Goal: Task Accomplishment & Management: Manage account settings

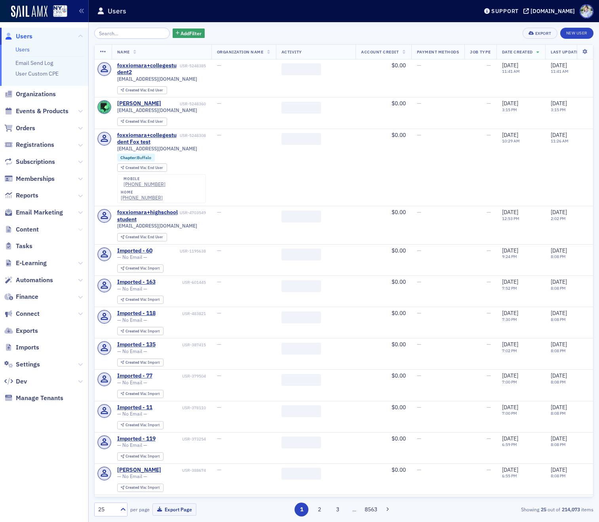
click at [82, 227] on icon at bounding box center [80, 229] width 5 height 5
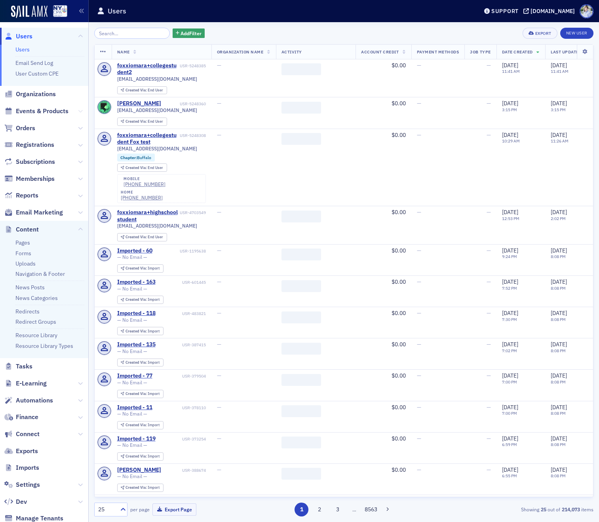
click at [79, 112] on icon at bounding box center [80, 111] width 5 height 5
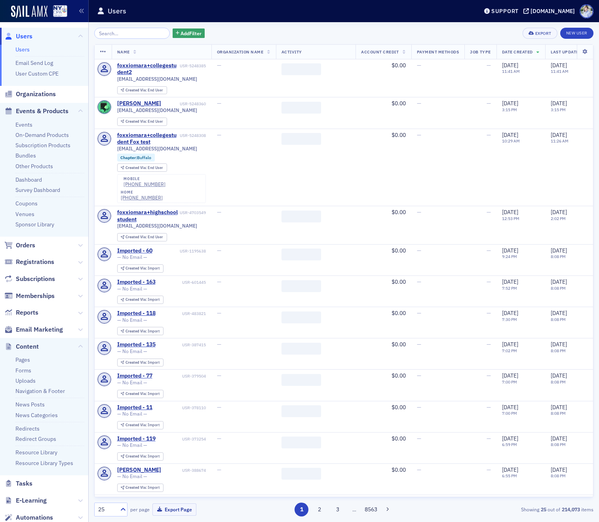
scroll to position [122, 0]
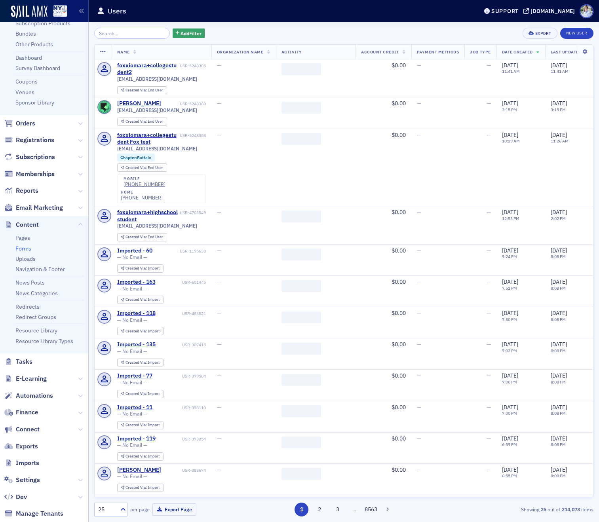
click at [25, 246] on link "Forms" at bounding box center [23, 248] width 16 height 7
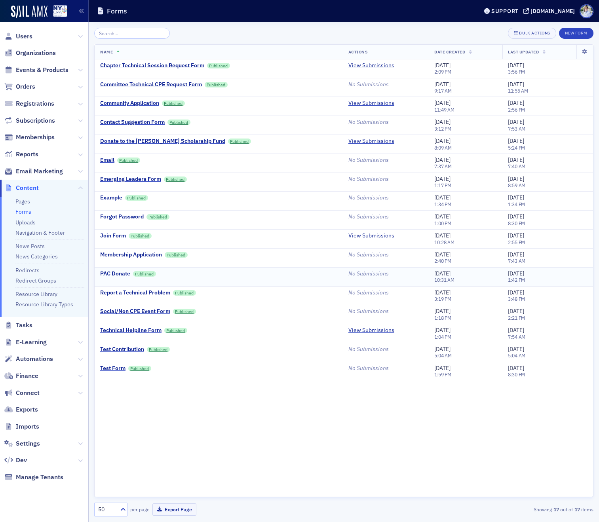
click at [124, 277] on div "PAC Donate" at bounding box center [115, 273] width 30 height 7
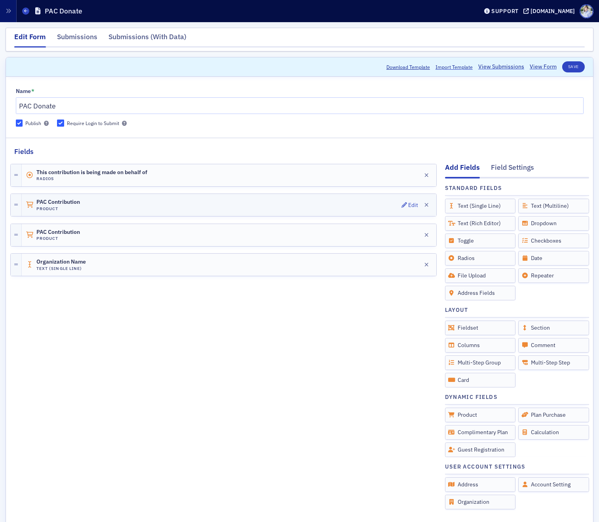
click at [64, 214] on div "PAC Contribution Product Edit" at bounding box center [229, 205] width 414 height 22
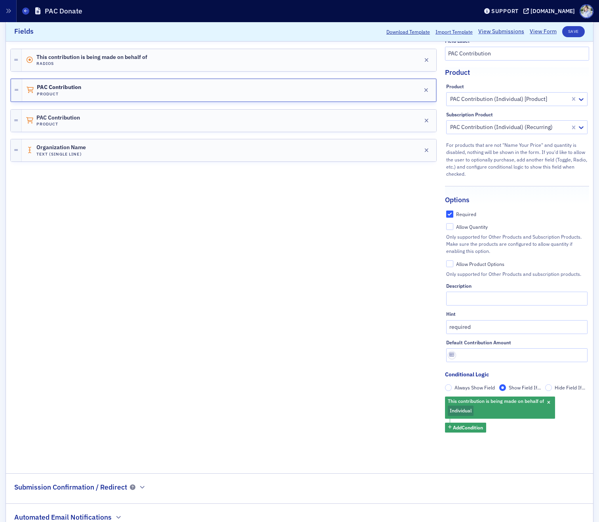
scroll to position [149, 0]
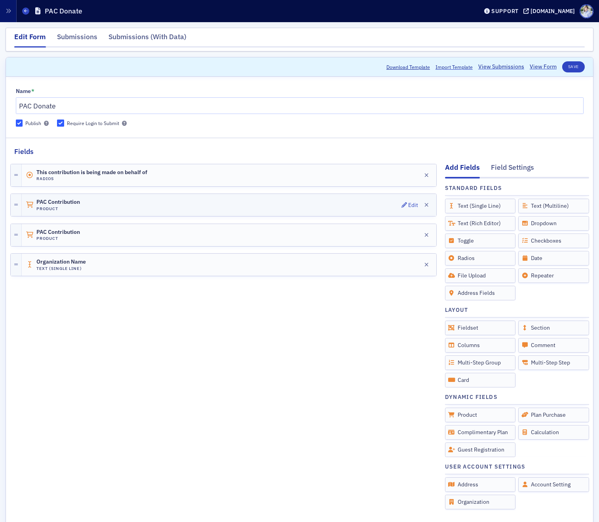
click at [195, 206] on div "PAC Contribution Product Edit" at bounding box center [229, 205] width 414 height 22
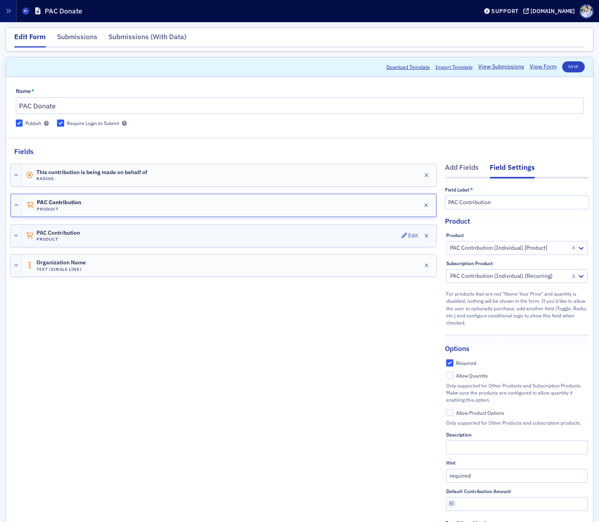
click at [196, 232] on div "PAC Contribution Product Edit" at bounding box center [229, 236] width 414 height 22
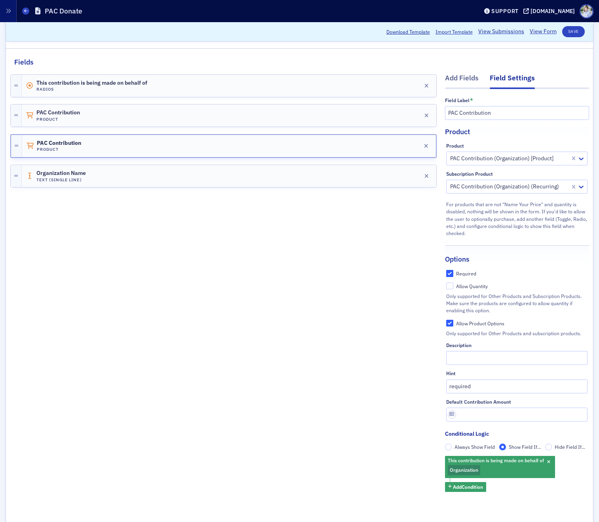
scroll to position [90, 0]
click at [166, 120] on div "PAC Contribution Product Edit" at bounding box center [229, 115] width 414 height 22
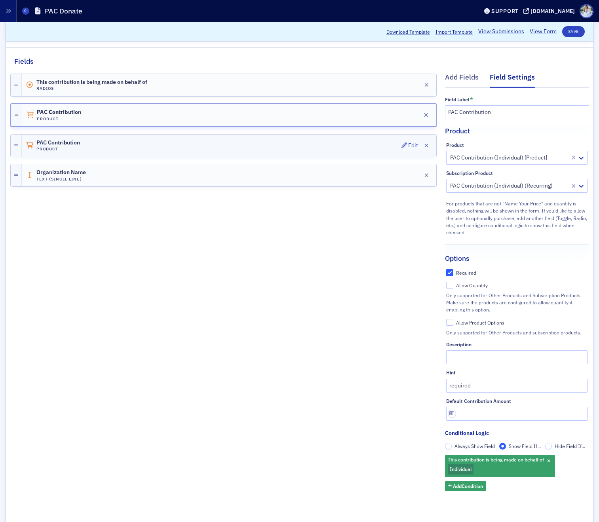
click at [168, 138] on div "PAC Contribution Product Edit" at bounding box center [229, 146] width 414 height 22
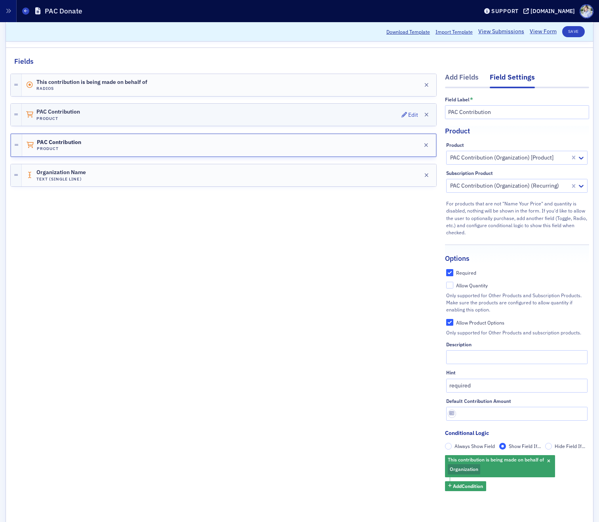
click at [176, 114] on div "PAC Contribution Product Edit" at bounding box center [229, 115] width 414 height 22
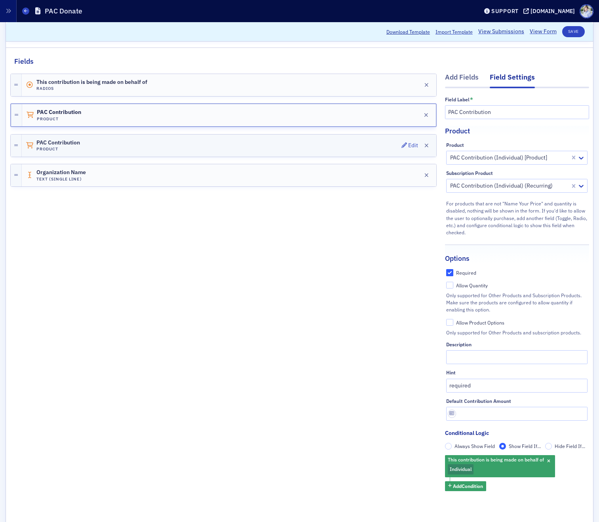
click at [165, 145] on div "PAC Contribution Product Edit" at bounding box center [229, 146] width 414 height 22
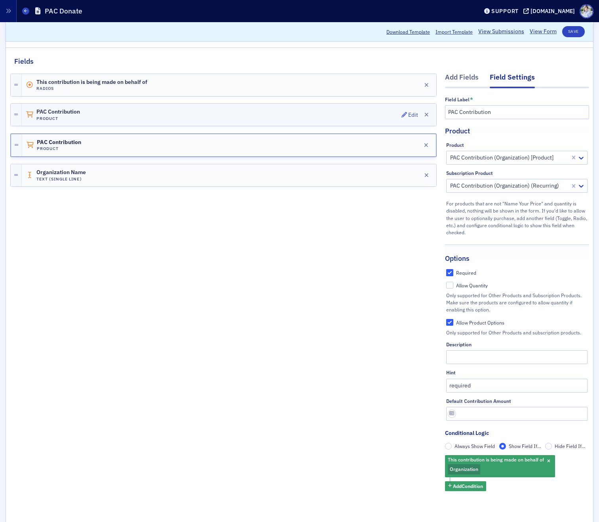
click at [179, 118] on div "PAC Contribution Product Edit" at bounding box center [229, 115] width 414 height 22
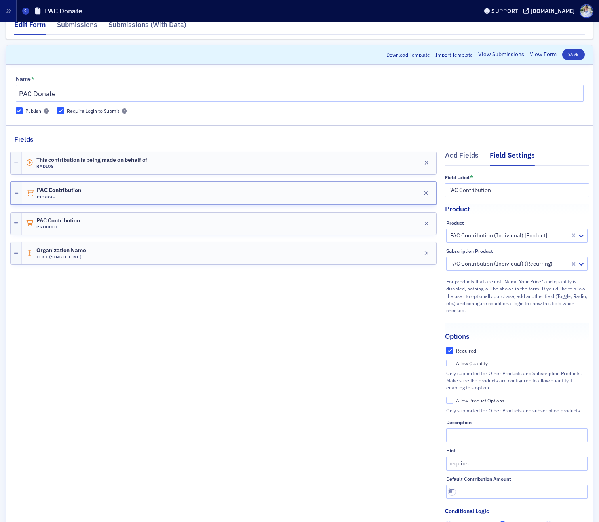
scroll to position [5, 0]
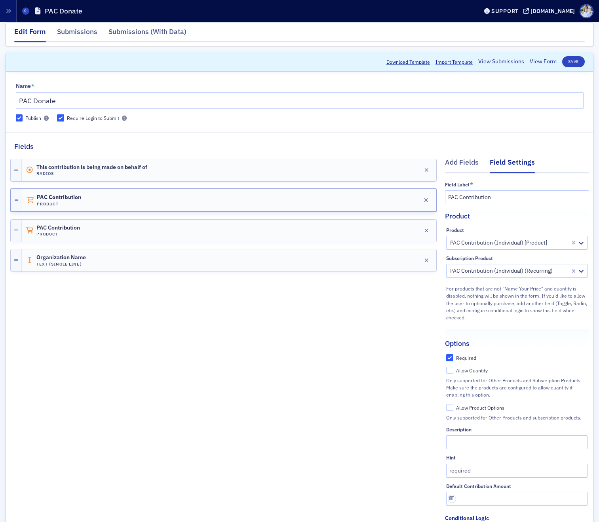
click at [534, 7] on div "Support nysscpa.production.sailamx.com" at bounding box center [539, 11] width 119 height 14
click at [531, 10] on div "[DOMAIN_NAME]" at bounding box center [552, 11] width 44 height 7
click at [542, 64] on link "View Form" at bounding box center [542, 62] width 27 height 8
click at [341, 235] on div "PAC Contribution Product Edit" at bounding box center [229, 231] width 414 height 22
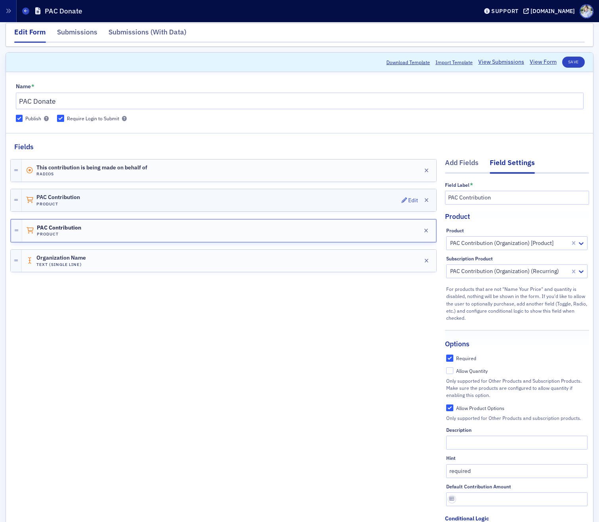
click at [226, 207] on div "PAC Contribution Product Edit" at bounding box center [229, 200] width 414 height 22
click at [228, 231] on div "PAC Contribution Product Edit" at bounding box center [229, 231] width 414 height 22
click at [247, 198] on div "PAC Contribution Product Edit" at bounding box center [229, 200] width 414 height 22
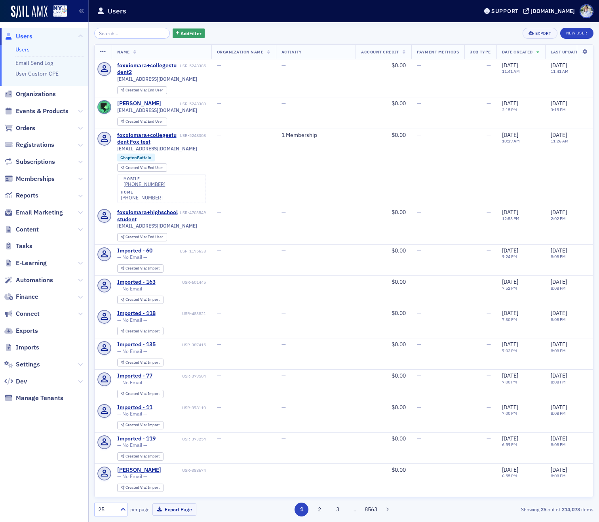
drag, startPoint x: 82, startPoint y: 112, endPoint x: 78, endPoint y: 114, distance: 5.5
click at [82, 112] on icon at bounding box center [80, 111] width 5 height 5
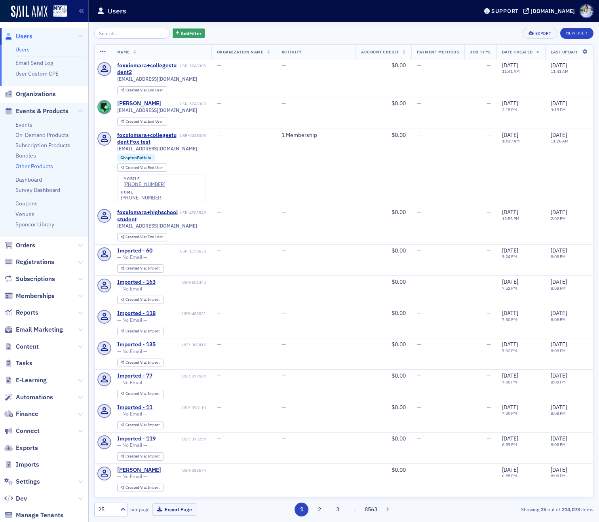
click at [29, 165] on link "Other Products" at bounding box center [34, 166] width 38 height 7
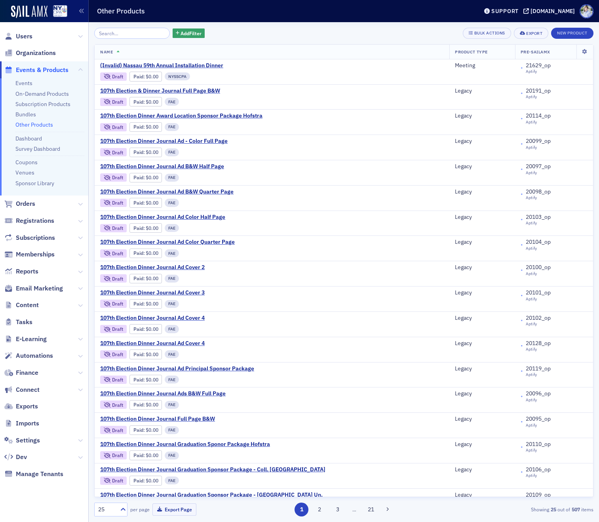
click at [149, 42] on div "Add Filter Bulk Actions Export New Product Name Product Type Pre-SailAMX (Inval…" at bounding box center [343, 272] width 499 height 489
click at [146, 38] on input "search" at bounding box center [132, 33] width 76 height 11
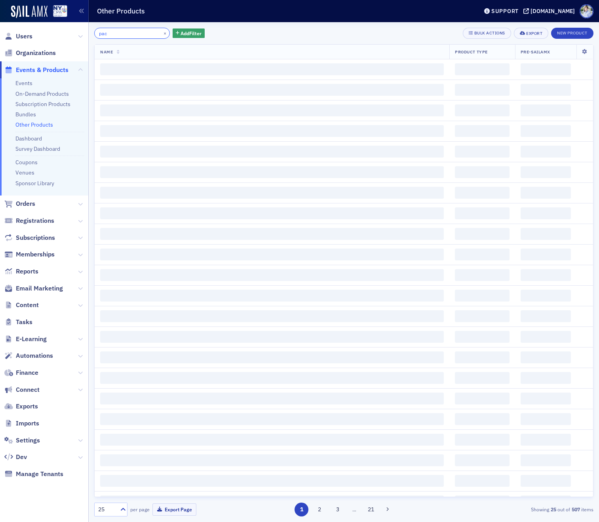
type input "pac"
click at [179, 9] on div "Other Products" at bounding box center [281, 11] width 369 height 15
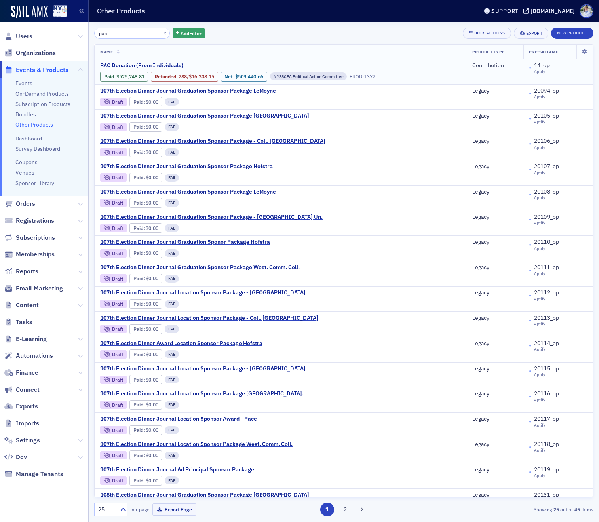
click at [170, 64] on span "PAC Donation (From Individuals)" at bounding box center [166, 65] width 133 height 7
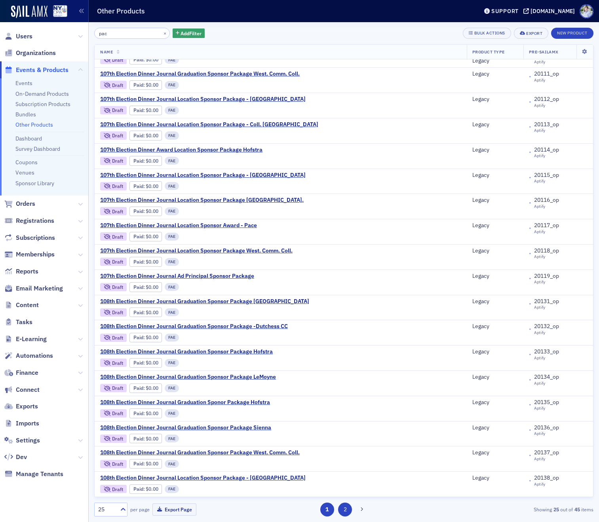
click at [341, 510] on button "2" at bounding box center [345, 510] width 14 height 14
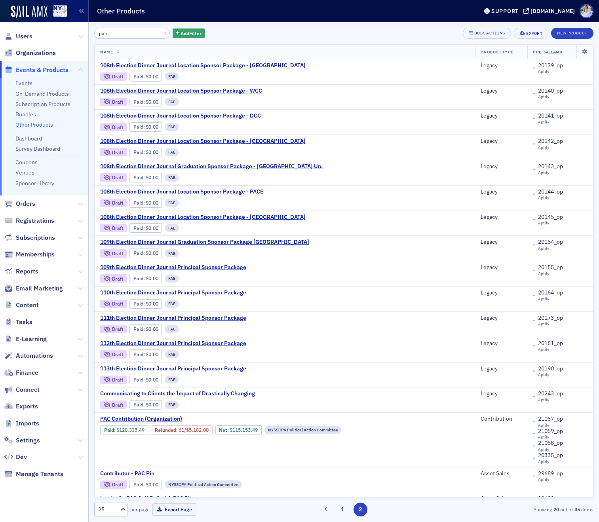
scroll to position [96, 0]
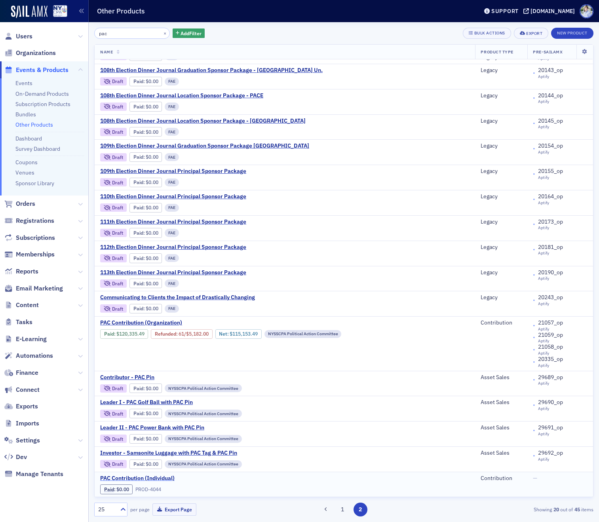
click at [157, 479] on span "PAC Contribution (Individual)" at bounding box center [166, 478] width 133 height 7
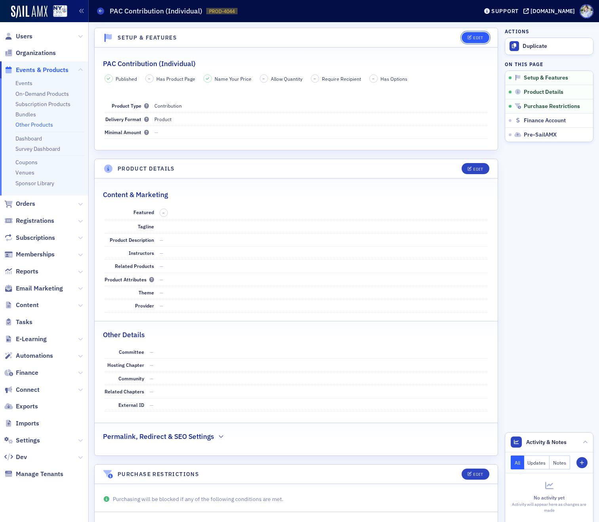
click at [474, 36] on div "Edit" at bounding box center [478, 38] width 10 height 4
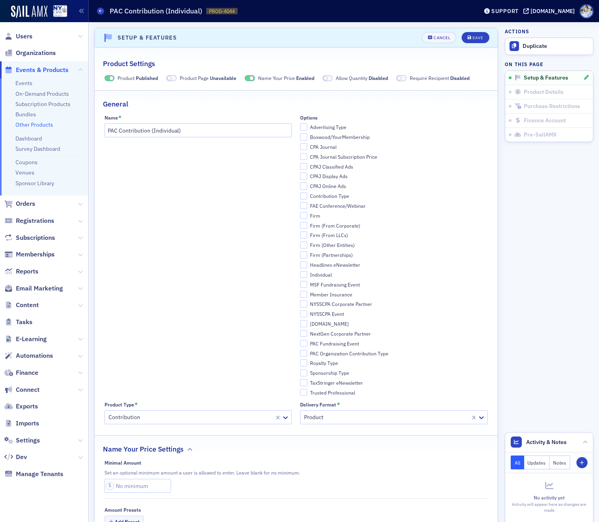
scroll to position [2, 0]
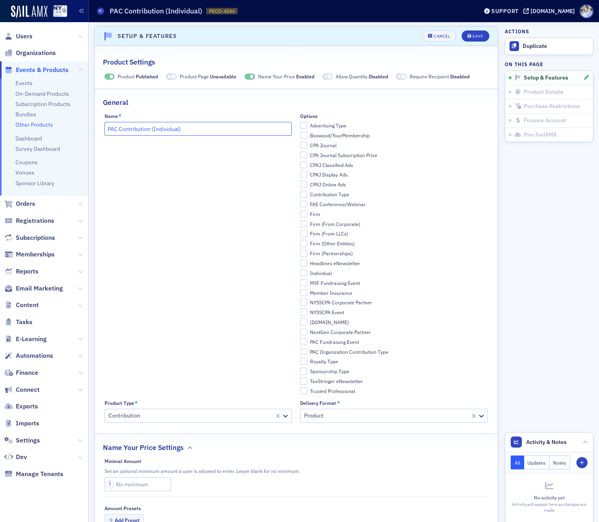
click at [107, 129] on input "PAC Contribution (Individual)" at bounding box center [198, 129] width 188 height 14
type input "[Remove] PAC Contribution (Individual)"
click at [471, 38] on icon "submit" at bounding box center [469, 36] width 4 height 4
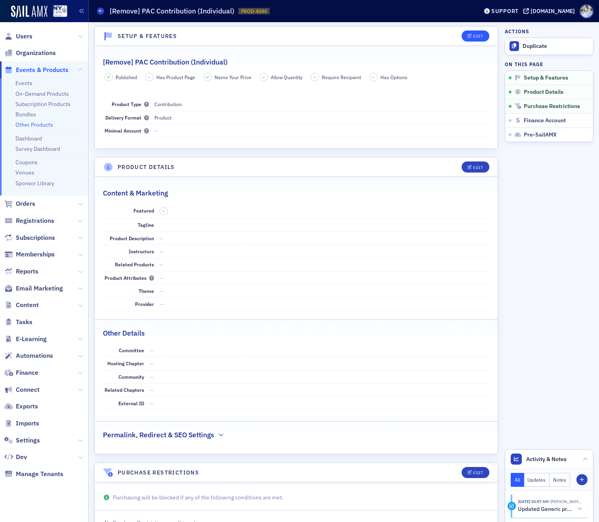
drag, startPoint x: 459, startPoint y: 42, endPoint x: 470, endPoint y: 38, distance: 12.3
click at [459, 42] on header "Setup & Features Edit" at bounding box center [296, 36] width 403 height 19
click at [470, 38] on icon "button" at bounding box center [469, 36] width 5 height 4
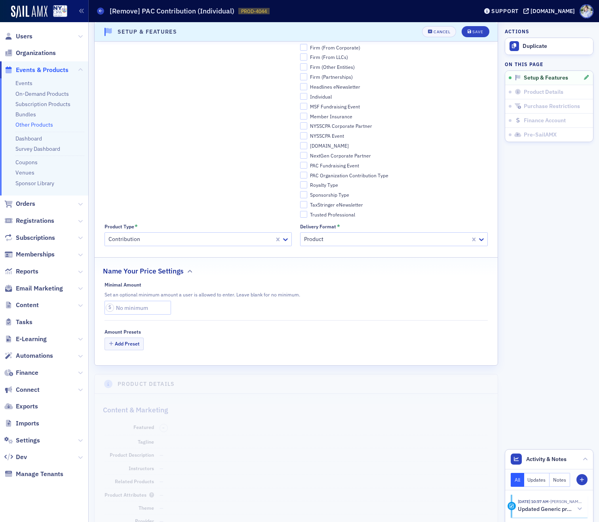
scroll to position [0, 0]
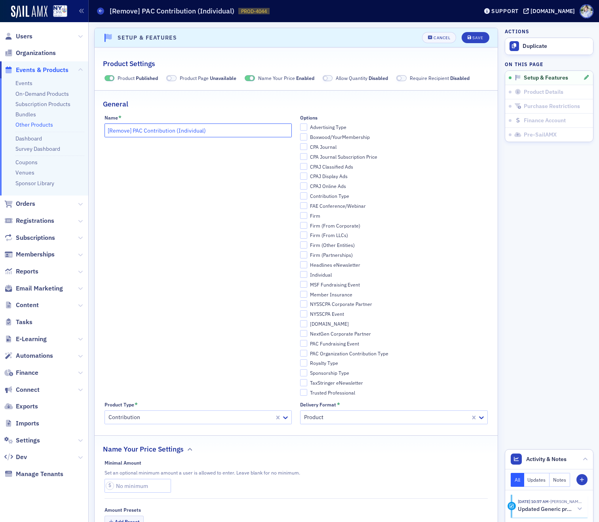
click at [117, 133] on input "[Remove] PAC Contribution (Individual)" at bounding box center [198, 130] width 188 height 14
type input "[Delete] PAC Contribution (Individual)"
click at [475, 33] on button "Save" at bounding box center [474, 37] width 27 height 11
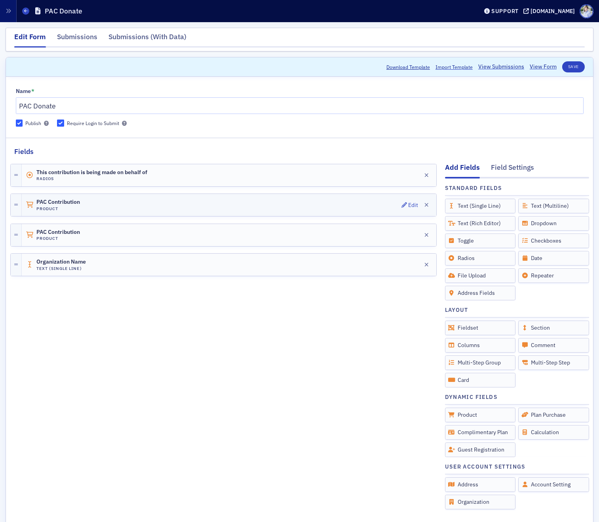
click at [127, 212] on div "PAC Contribution Product Edit" at bounding box center [229, 205] width 414 height 22
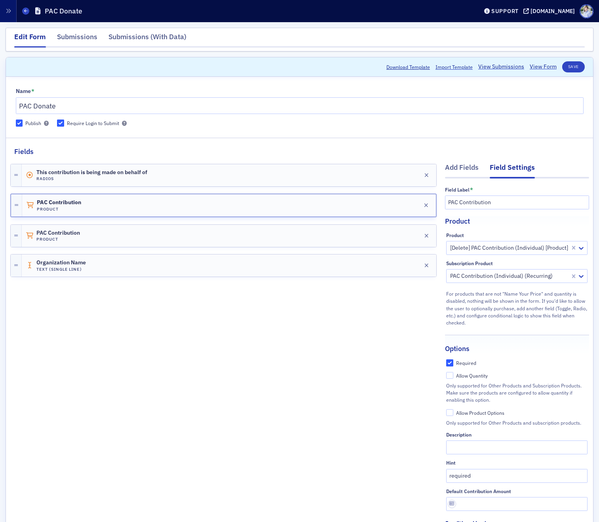
click at [530, 250] on div at bounding box center [509, 248] width 120 height 10
type input "pac"
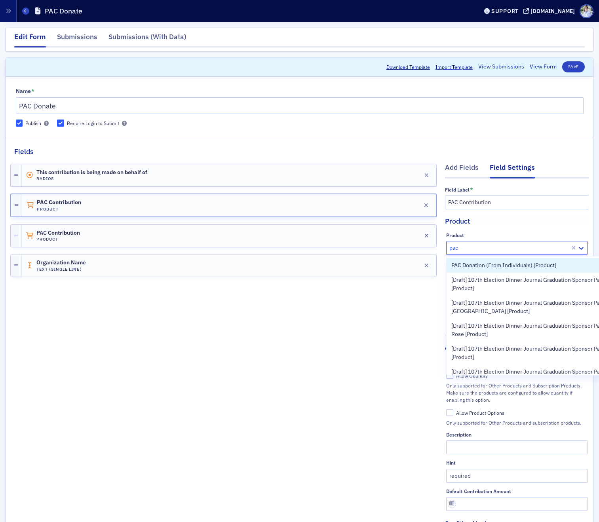
click at [528, 260] on div "PAC Donation (From Individuals) [Product]" at bounding box center [550, 265] width 209 height 15
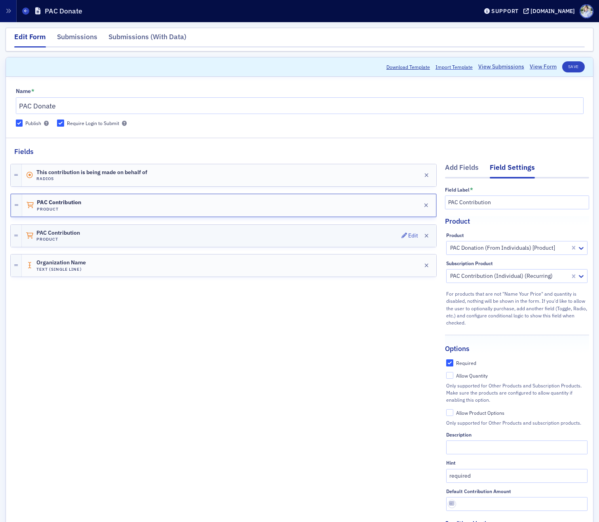
click at [319, 231] on div "PAC Contribution Product Edit" at bounding box center [229, 236] width 414 height 22
click at [333, 205] on div "PAC Contribution Product Edit" at bounding box center [229, 205] width 414 height 22
click at [569, 66] on button "Save" at bounding box center [573, 66] width 23 height 11
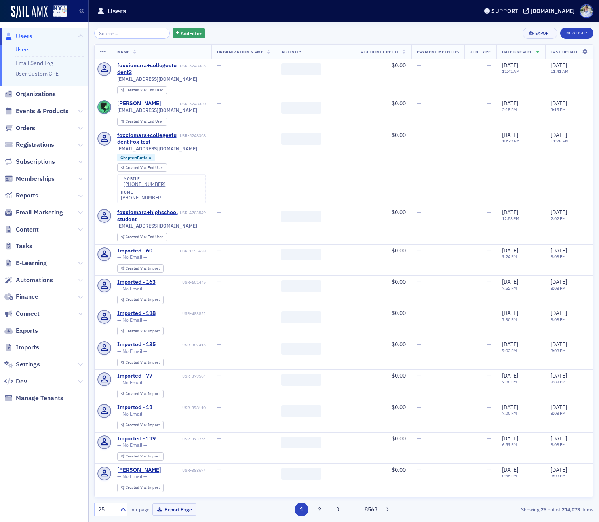
click at [79, 279] on icon at bounding box center [80, 280] width 5 height 5
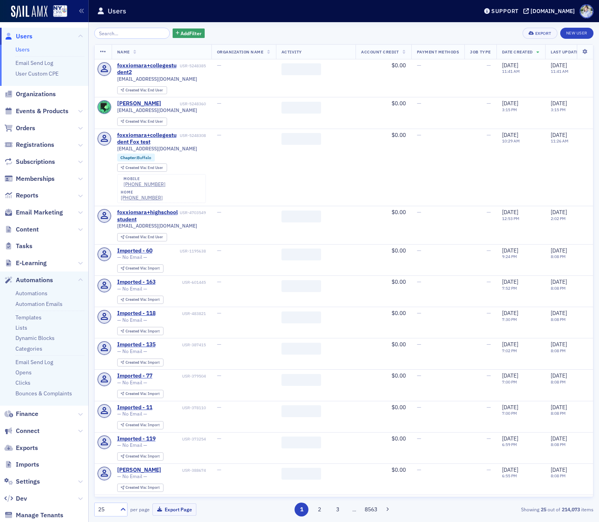
click at [41, 289] on ul "Automations Automation Emails Templates Lists Dynamic Blocks Categories Email S…" at bounding box center [44, 346] width 88 height 117
click at [40, 291] on link "Automations" at bounding box center [31, 293] width 32 height 7
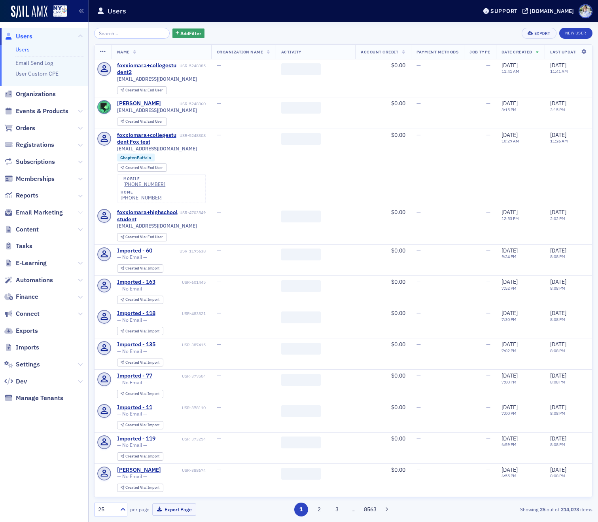
click at [80, 212] on icon at bounding box center [80, 212] width 5 height 5
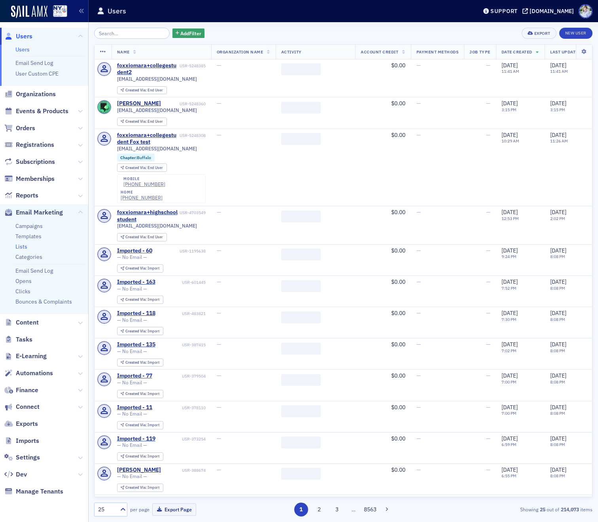
click at [20, 244] on link "Lists" at bounding box center [21, 246] width 12 height 7
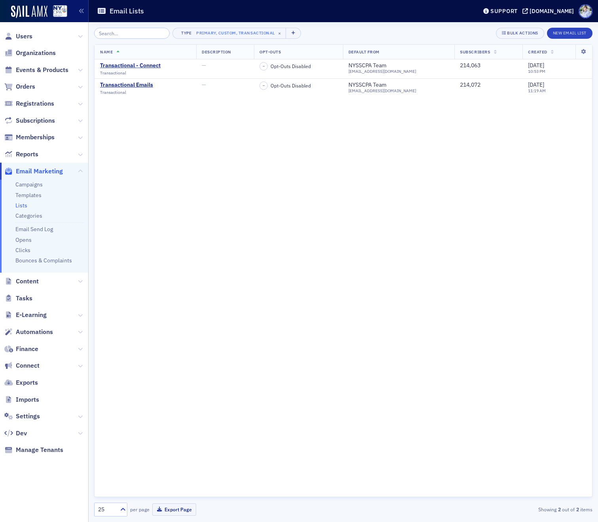
click at [228, 25] on div "Type Primary, Custom, Transactional × Bulk Actions New Email List Name Descript…" at bounding box center [343, 272] width 499 height 500
click at [226, 29] on button "Type Primary, Custom, Transactional ×" at bounding box center [230, 33] width 114 height 11
click at [214, 89] on span "Archived" at bounding box center [213, 89] width 19 height 7
click at [201, 89] on input "Archived" at bounding box center [197, 89] width 7 height 7
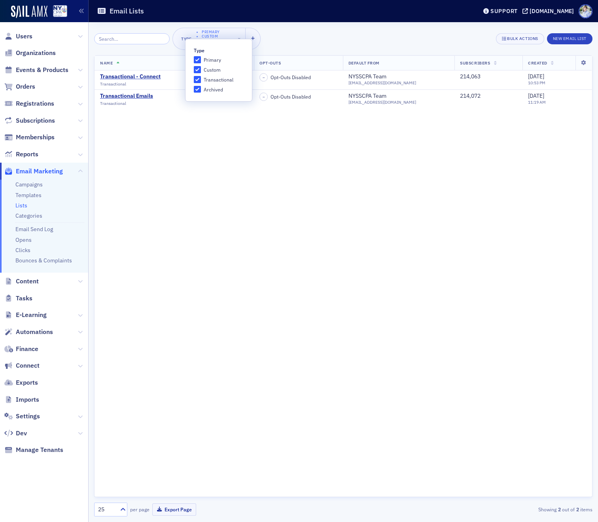
click at [215, 89] on span "Archived" at bounding box center [213, 89] width 19 height 7
click at [201, 89] on input "Archived" at bounding box center [197, 89] width 7 height 7
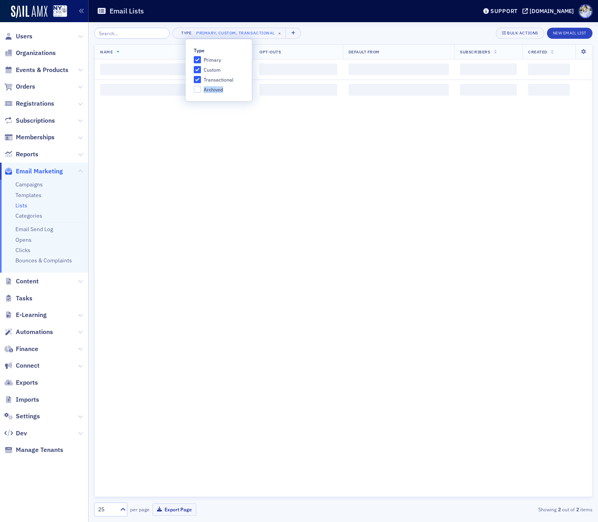
click at [215, 89] on span "Archived" at bounding box center [213, 89] width 19 height 7
click at [201, 89] on input "Archived" at bounding box center [197, 89] width 7 height 7
checkbox input "true"
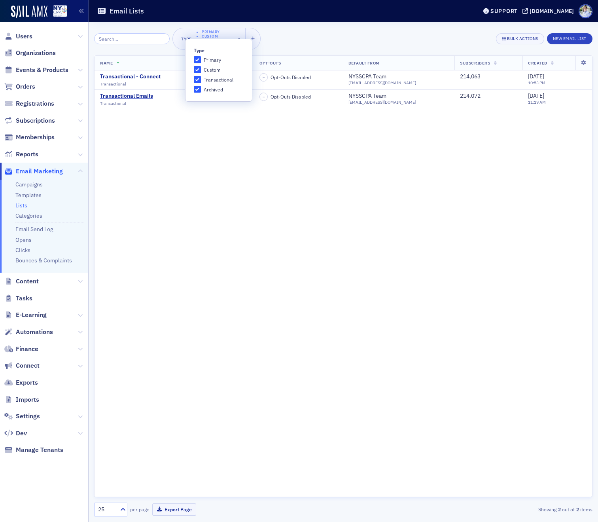
drag, startPoint x: 330, startPoint y: 192, endPoint x: 345, endPoint y: 213, distance: 25.6
click at [336, 199] on div "Name Description Opt-Outs Default From Subscribers Created Transactional - Conn…" at bounding box center [343, 276] width 499 height 442
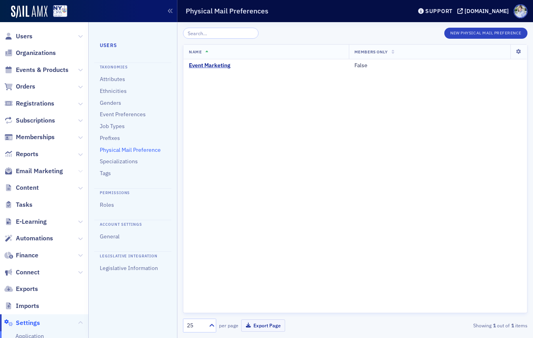
click at [78, 169] on span "Email Marketing" at bounding box center [44, 171] width 88 height 17
drag, startPoint x: 79, startPoint y: 171, endPoint x: 71, endPoint y: 179, distance: 11.8
click at [79, 171] on icon at bounding box center [80, 171] width 5 height 5
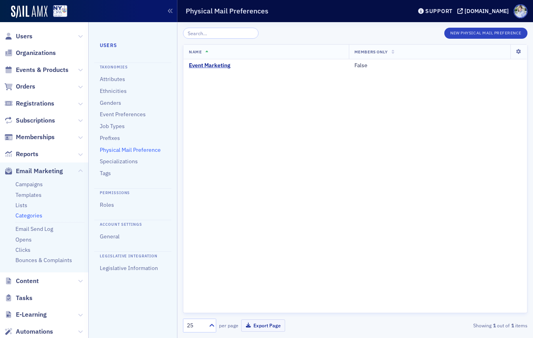
click at [34, 213] on link "Categories" at bounding box center [28, 215] width 27 height 7
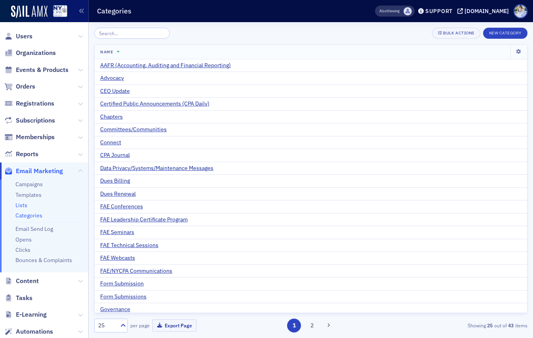
click at [24, 206] on link "Lists" at bounding box center [21, 205] width 12 height 7
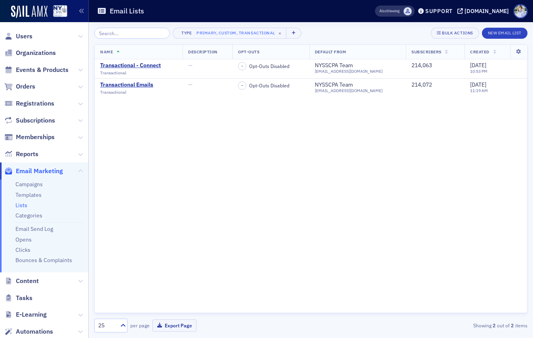
click at [233, 13] on div "Email Lists" at bounding box center [223, 11] width 253 height 15
click at [22, 215] on link "Categories" at bounding box center [28, 215] width 27 height 7
click at [23, 204] on link "Lists" at bounding box center [21, 205] width 12 height 7
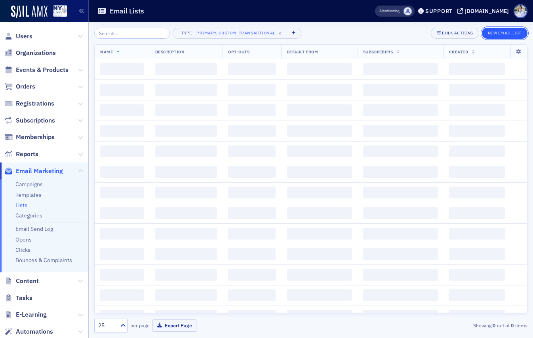
click at [508, 34] on button "New Email List" at bounding box center [505, 33] width 46 height 11
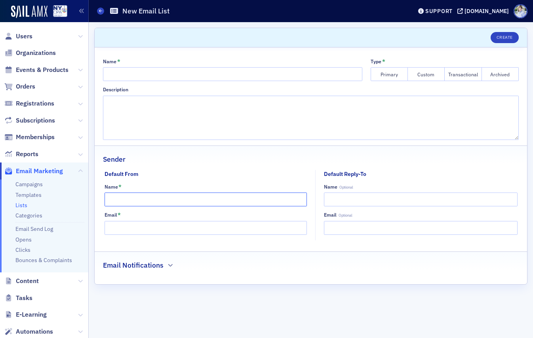
drag, startPoint x: 148, startPoint y: 204, endPoint x: 140, endPoint y: 232, distance: 29.6
click at [148, 204] on input "Name *" at bounding box center [205, 200] width 202 height 14
click at [139, 221] on div "Email *" at bounding box center [205, 223] width 202 height 23
click at [140, 201] on input "Name *" at bounding box center [205, 200] width 202 height 14
click at [138, 227] on input "Email *" at bounding box center [205, 228] width 202 height 14
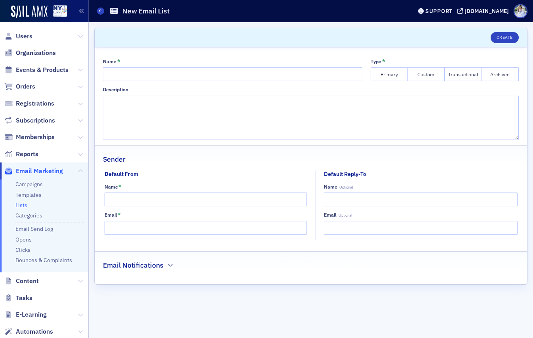
click at [381, 72] on button "Primary" at bounding box center [388, 74] width 37 height 14
click at [24, 209] on link "Lists" at bounding box center [21, 205] width 12 height 7
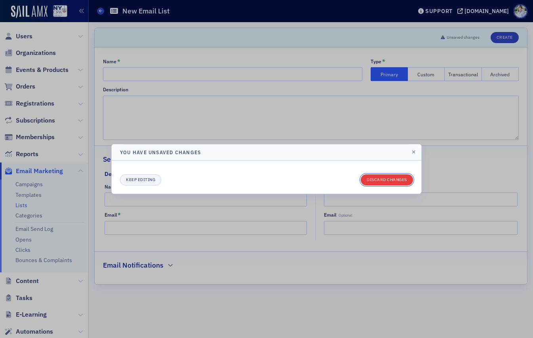
click at [372, 183] on button "Discard changes" at bounding box center [386, 180] width 52 height 11
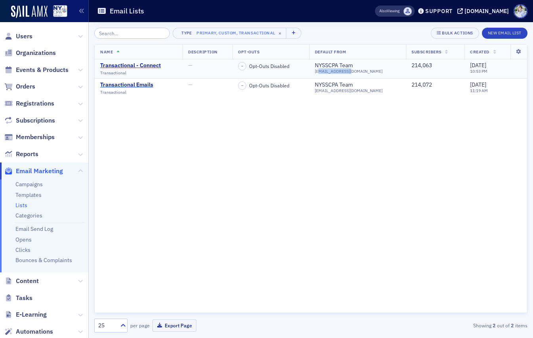
drag, startPoint x: 338, startPoint y: 73, endPoint x: 369, endPoint y: 74, distance: 30.5
click at [369, 74] on div "[EMAIL_ADDRESS][DOMAIN_NAME]" at bounding box center [349, 71] width 68 height 5
click at [370, 74] on div "[EMAIL_ADDRESS][DOMAIN_NAME]" at bounding box center [349, 71] width 68 height 5
click at [368, 74] on div "[EMAIL_ADDRESS][DOMAIN_NAME]" at bounding box center [349, 71] width 68 height 5
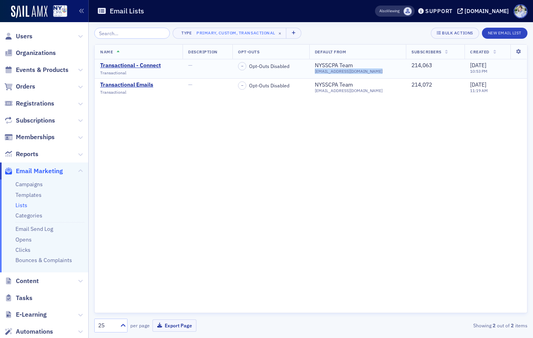
click at [368, 74] on div "[EMAIL_ADDRESS][DOMAIN_NAME]" at bounding box center [349, 71] width 68 height 5
click at [343, 73] on div "[EMAIL_ADDRESS][DOMAIN_NAME]" at bounding box center [349, 71] width 68 height 5
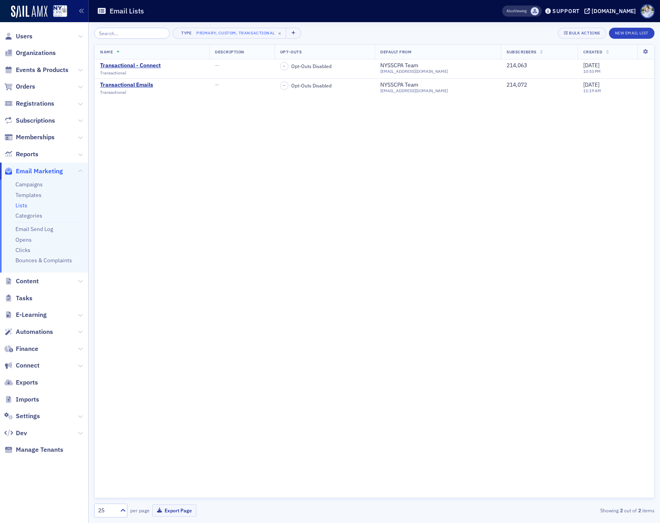
click at [363, 28] on div "Type Primary, Custom, Transactional × Bulk Actions New Email List" at bounding box center [374, 33] width 560 height 11
